Goal: Contribute content

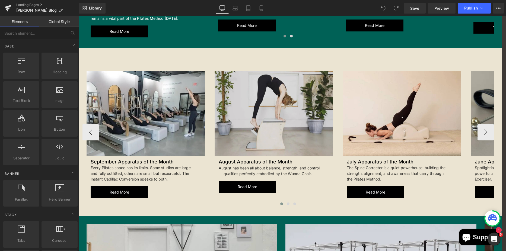
scroll to position [705, 0]
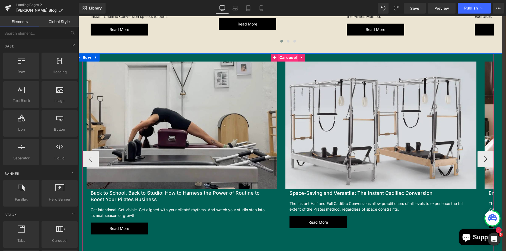
drag, startPoint x: 288, startPoint y: 59, endPoint x: 280, endPoint y: 58, distance: 8.0
click at [288, 59] on span "Carousel" at bounding box center [288, 57] width 20 height 8
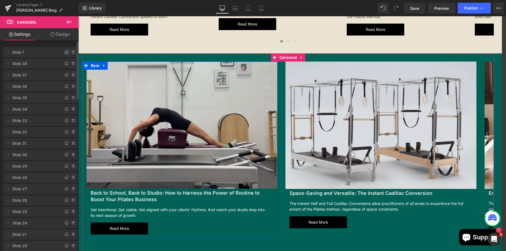
click at [65, 52] on icon at bounding box center [67, 52] width 4 height 4
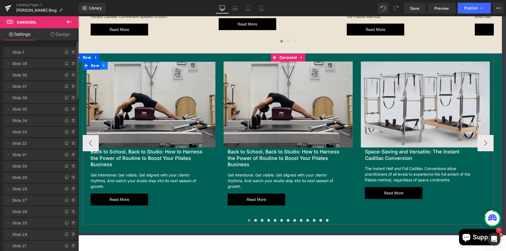
click at [101, 62] on link at bounding box center [104, 66] width 7 height 8
click at [117, 65] on icon at bounding box center [118, 66] width 4 height 4
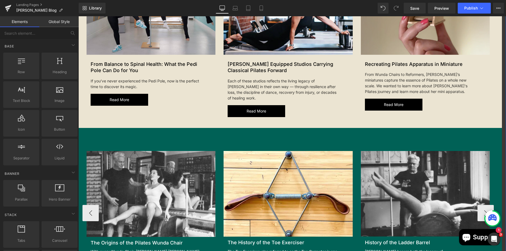
scroll to position [190, 0]
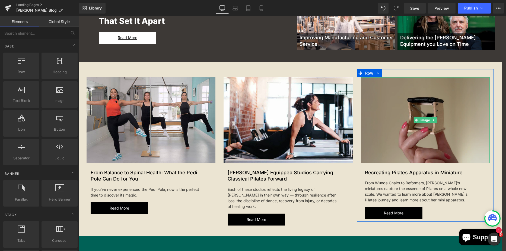
click at [413, 103] on img at bounding box center [425, 120] width 129 height 86
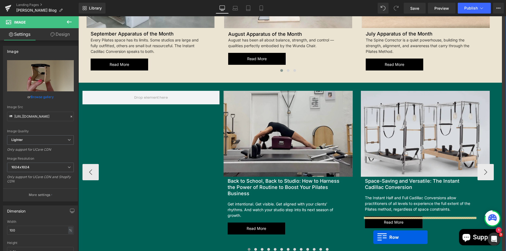
scroll to position [689, 0]
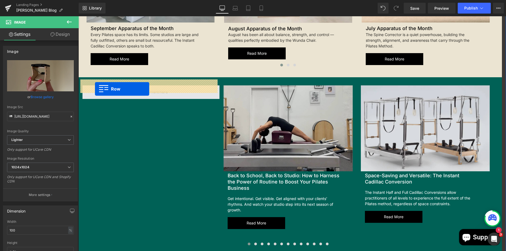
drag, startPoint x: 356, startPoint y: 74, endPoint x: 112, endPoint y: 85, distance: 244.0
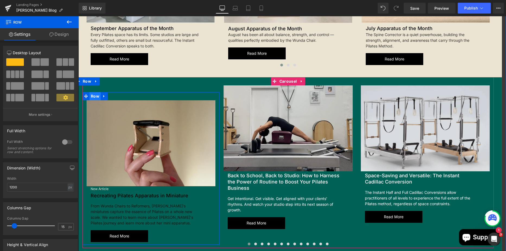
click at [95, 92] on span "Row" at bounding box center [94, 96] width 11 height 8
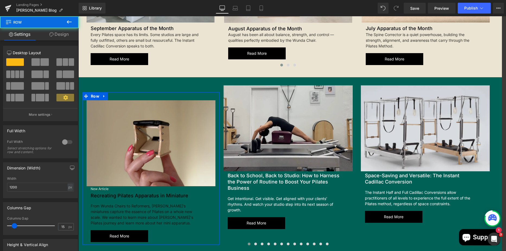
click at [61, 38] on link "Design" at bounding box center [58, 34] width 39 height 12
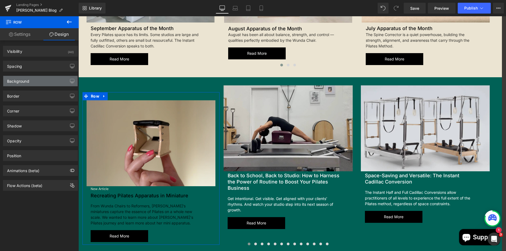
click at [39, 83] on div "Background" at bounding box center [40, 81] width 74 height 10
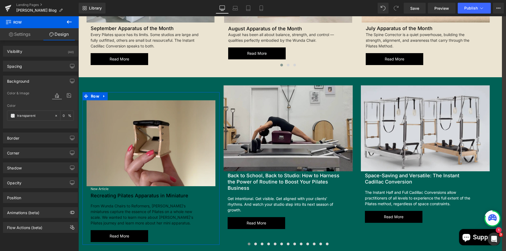
click at [37, 75] on div "Background Color & Image color Color transparent 0 % Image Replace Image Upload…" at bounding box center [40, 100] width 81 height 57
click at [38, 68] on div "Spacing" at bounding box center [40, 66] width 74 height 10
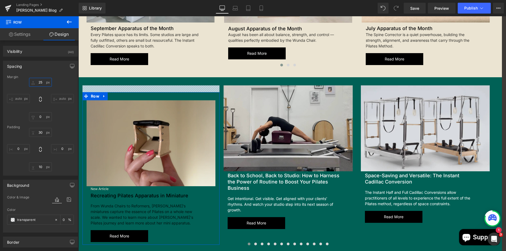
click at [39, 82] on input "25" at bounding box center [40, 82] width 23 height 9
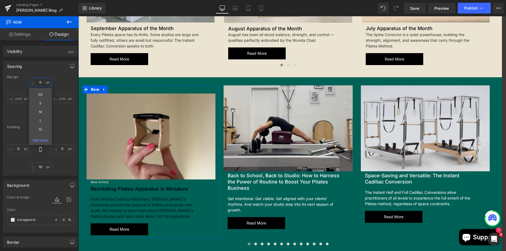
type input "0"
click at [44, 130] on input "30" at bounding box center [40, 132] width 23 height 9
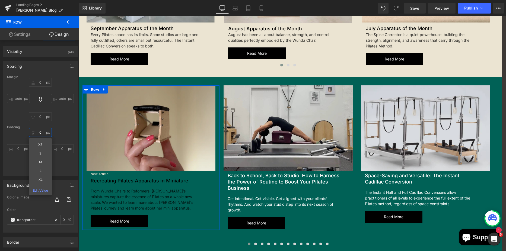
type input "0"
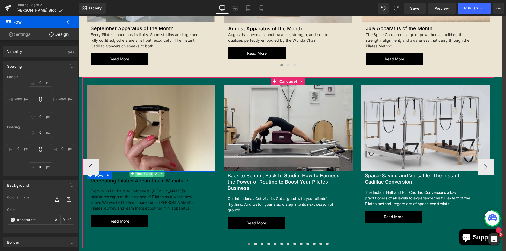
click at [141, 171] on span "Text Block" at bounding box center [144, 174] width 18 height 7
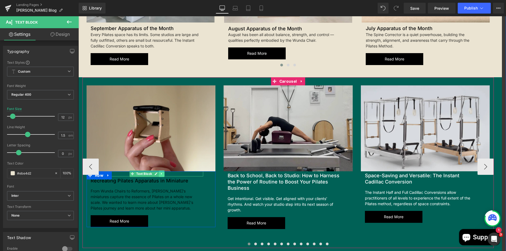
click at [161, 173] on icon at bounding box center [161, 174] width 1 height 2
click at [163, 172] on icon at bounding box center [164, 173] width 3 height 3
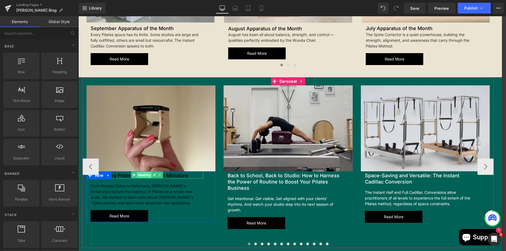
click at [145, 172] on span "Heading" at bounding box center [144, 175] width 15 height 7
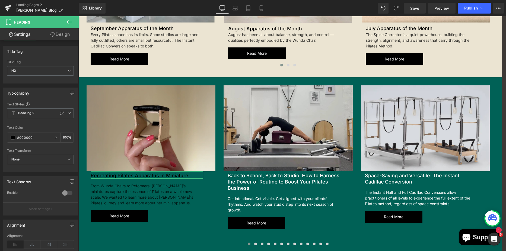
click at [58, 36] on link "Design" at bounding box center [59, 34] width 39 height 12
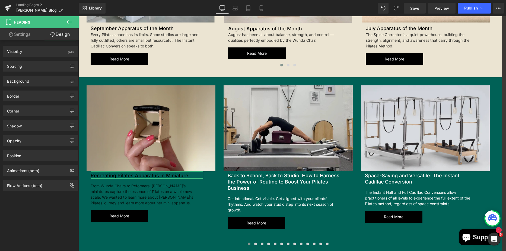
drag, startPoint x: 16, startPoint y: 31, endPoint x: 22, endPoint y: 33, distance: 6.3
click at [16, 31] on link "Settings" at bounding box center [19, 34] width 39 height 12
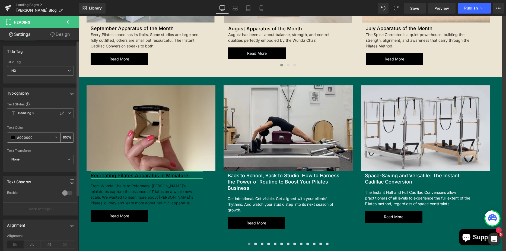
drag, startPoint x: 35, startPoint y: 137, endPoint x: 20, endPoint y: 136, distance: 15.5
click at [20, 136] on input "#000000" at bounding box center [34, 138] width 35 height 6
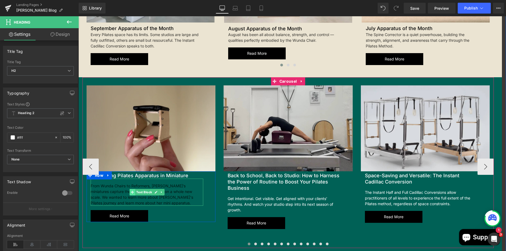
type input "#ffff"
click at [139, 189] on span "Text Block" at bounding box center [144, 192] width 18 height 7
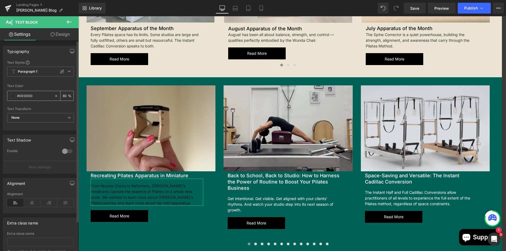
drag, startPoint x: 37, startPoint y: 96, endPoint x: 18, endPoint y: 94, distance: 19.3
click at [18, 94] on input "#000000" at bounding box center [34, 96] width 35 height 6
type input "#fff"
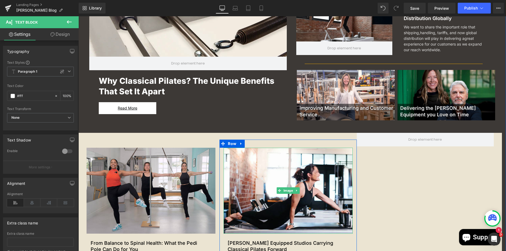
scroll to position [201, 0]
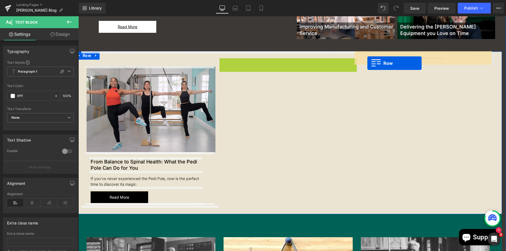
drag, startPoint x: 221, startPoint y: 62, endPoint x: 369, endPoint y: 63, distance: 147.5
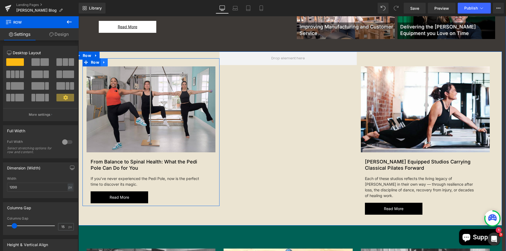
click at [102, 59] on link at bounding box center [104, 62] width 7 height 8
click at [110, 63] on icon at bounding box center [111, 62] width 4 height 4
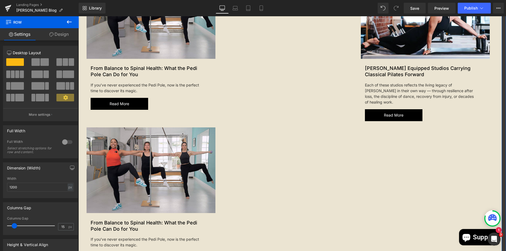
scroll to position [186, 0]
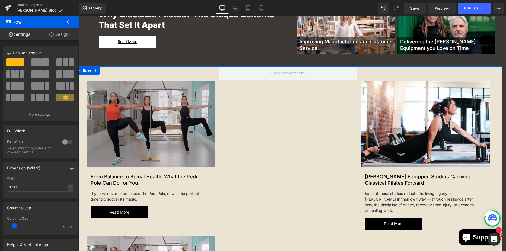
click at [101, 87] on img at bounding box center [151, 124] width 129 height 86
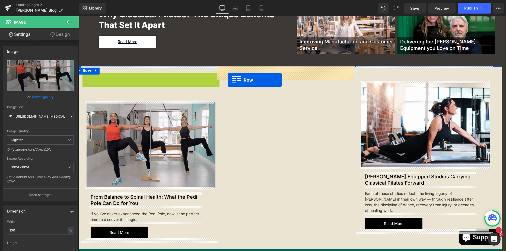
drag, startPoint x: 84, startPoint y: 77, endPoint x: 233, endPoint y: 79, distance: 149.4
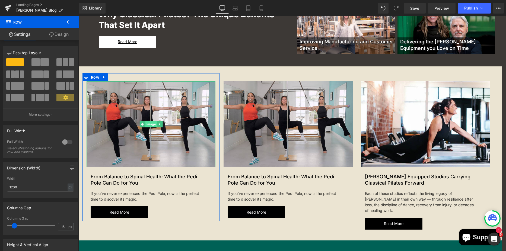
click at [149, 123] on span "Image" at bounding box center [151, 124] width 12 height 7
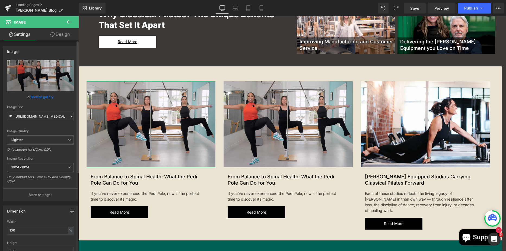
click at [49, 97] on link "Browse gallery" at bounding box center [42, 96] width 23 height 9
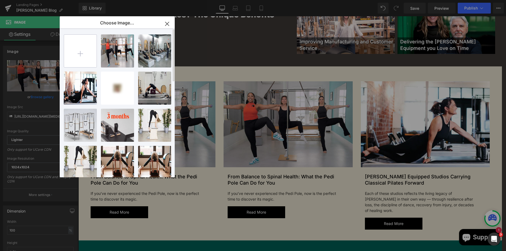
click at [81, 47] on input "file" at bounding box center [80, 51] width 33 height 33
type input "C:\fakepath\pedi-pole-banner_65e5b4e4-3e98-4263-a2dd-d2bf769fbc80.webp"
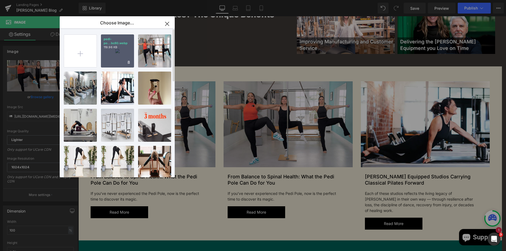
click at [121, 52] on div "pedi-po...bc80.webp 119.96 KB" at bounding box center [117, 50] width 33 height 33
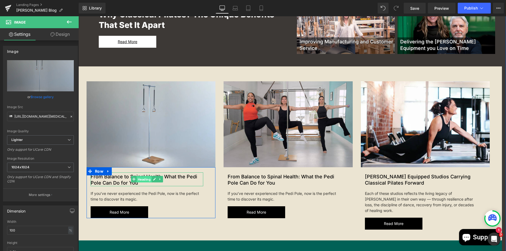
click at [144, 179] on span "Heading" at bounding box center [144, 179] width 15 height 7
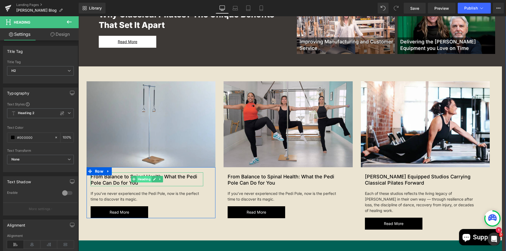
click at [142, 181] on span "Heading" at bounding box center [144, 179] width 15 height 7
click at [137, 183] on h2 "From Balance to Spinal Health: What the Pedi Pole Can Do for You" at bounding box center [147, 180] width 113 height 13
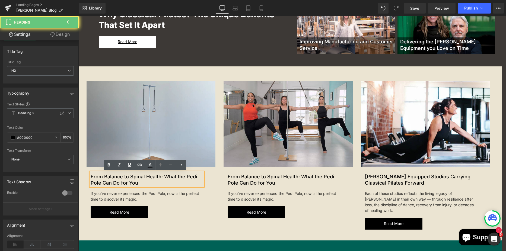
click at [138, 185] on h2 "From Balance to Spinal Health: What the Pedi Pole Can Do for You" at bounding box center [147, 180] width 113 height 13
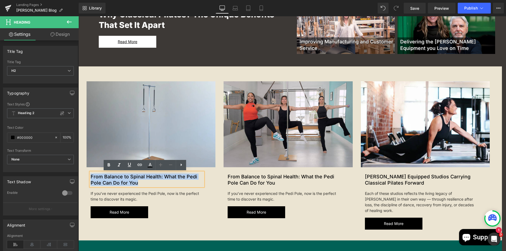
drag, startPoint x: 138, startPoint y: 185, endPoint x: 89, endPoint y: 177, distance: 50.1
click at [91, 177] on h2 "From Balance to Spinal Health: What the Pedi Pole Can Do for You" at bounding box center [147, 180] width 113 height 13
drag, startPoint x: 149, startPoint y: 179, endPoint x: 150, endPoint y: 183, distance: 4.8
click at [149, 179] on h2 "From Balance to Spinal Health: What the Pedi Pole Can Do for You" at bounding box center [147, 180] width 113 height 13
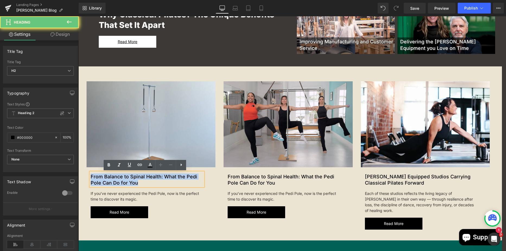
drag, startPoint x: 148, startPoint y: 184, endPoint x: 71, endPoint y: 168, distance: 78.1
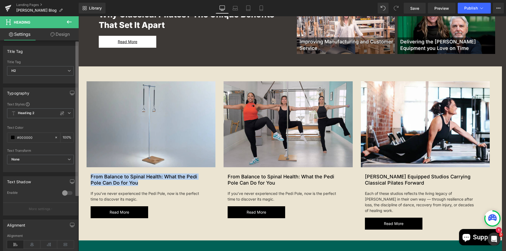
paste div
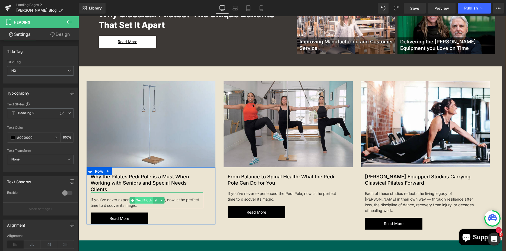
click at [139, 197] on span "Text Block" at bounding box center [144, 200] width 18 height 7
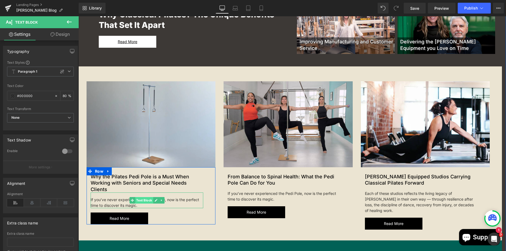
click at [142, 197] on span "Text Block" at bounding box center [144, 200] width 18 height 7
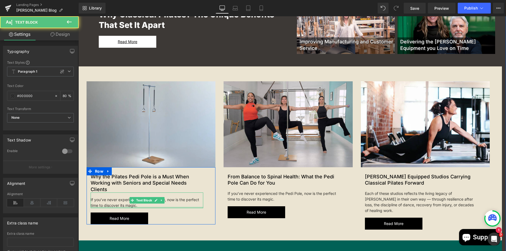
click at [139, 200] on div "If you’ve never experienced the Pedi Pole, now is the perfect time to discover …" at bounding box center [147, 201] width 113 height 16
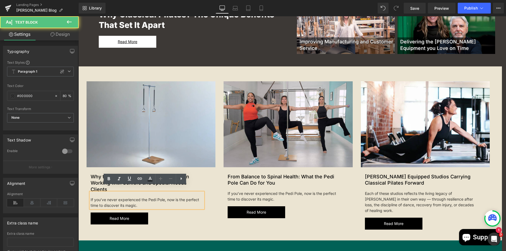
click at [137, 200] on div "If you’ve never experienced the Pedi Pole, now is the perfect time to discover …" at bounding box center [147, 201] width 113 height 16
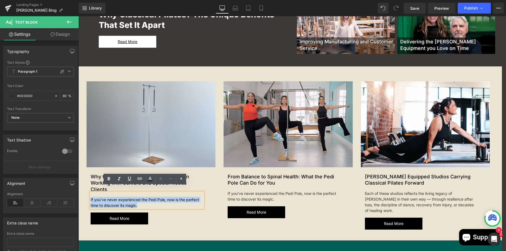
drag, startPoint x: 140, startPoint y: 200, endPoint x: 72, endPoint y: 189, distance: 68.6
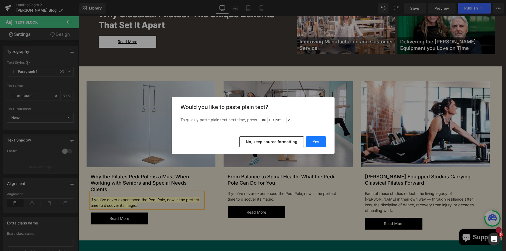
click at [316, 139] on button "Yes" at bounding box center [316, 141] width 20 height 11
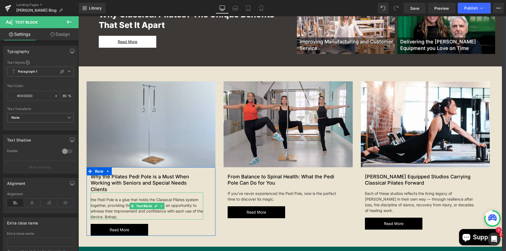
click at [91, 193] on div "the Pedi Pole is a glue that holds the Classical Pilates system together, provi…" at bounding box center [147, 206] width 113 height 27
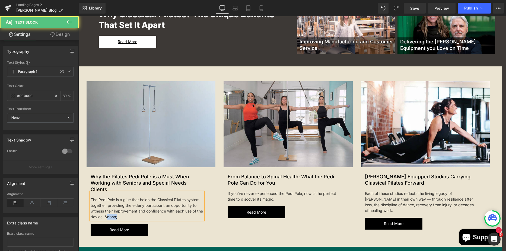
drag, startPoint x: 131, startPoint y: 213, endPoint x: 111, endPoint y: 213, distance: 20.1
click at [111, 213] on div "The Pedi Pole is a glue that holds the Classical Pilates system together, provi…" at bounding box center [147, 206] width 113 height 27
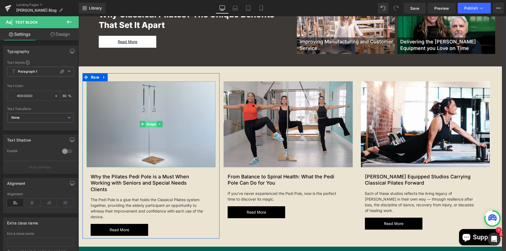
click at [149, 122] on span "Image" at bounding box center [151, 124] width 12 height 7
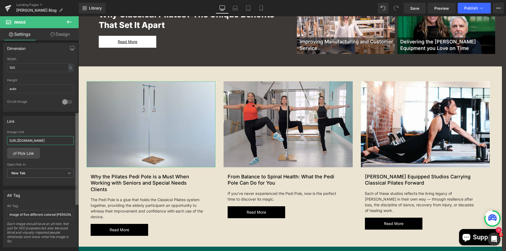
scroll to position [0, 129]
drag, startPoint x: 87, startPoint y: 158, endPoint x: 79, endPoint y: 135, distance: 25.0
type input "[URL][DOMAIN_NAME]"
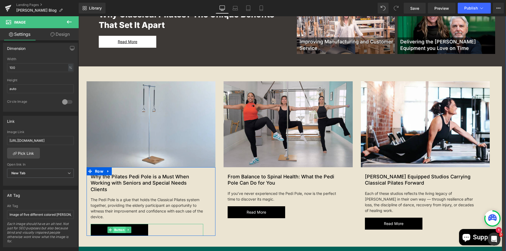
click at [119, 227] on span "Button" at bounding box center [119, 230] width 12 height 7
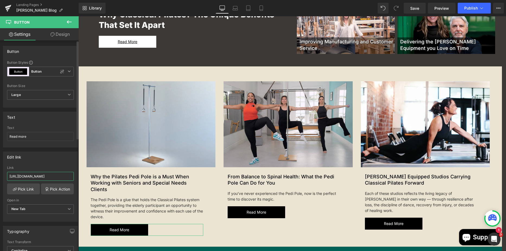
scroll to position [0, 129]
drag, startPoint x: 8, startPoint y: 177, endPoint x: 71, endPoint y: 171, distance: 63.2
click at [71, 171] on div "Link [URL][DOMAIN_NAME]" at bounding box center [40, 175] width 67 height 18
paste input "why-the-pilates-pedi-pole-is-a-must-when-working-with-seniors-and-special-needs"
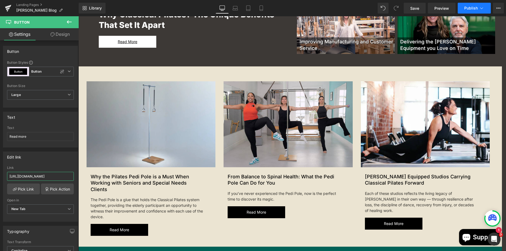
type input "[URL][DOMAIN_NAME]"
click at [467, 11] on button "Publish" at bounding box center [473, 8] width 33 height 11
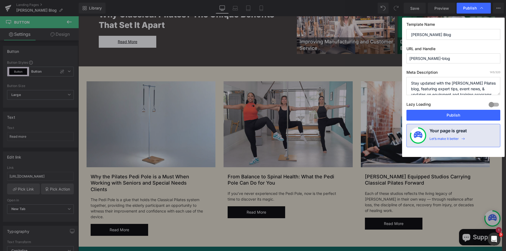
scroll to position [0, 0]
click at [445, 113] on button "Publish" at bounding box center [453, 115] width 94 height 11
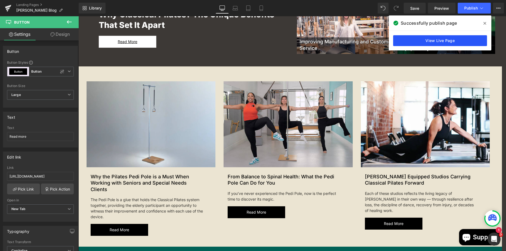
click at [453, 43] on link "View Live Page" at bounding box center [440, 40] width 94 height 11
